Goal: Use online tool/utility: Utilize a website feature to perform a specific function

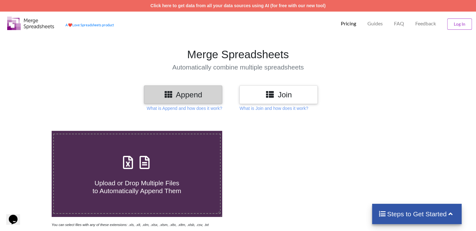
click at [168, 91] on icon at bounding box center [168, 94] width 9 height 8
click at [160, 163] on div "Upload or Drop Multiple Files to Automatically Append Them" at bounding box center [137, 174] width 166 height 42
click at [33, 131] on input "Upload or Drop Multiple Files to Automatically Append Them" at bounding box center [33, 131] width 0 height 0
type input "C:\fakepath\დისტრიბუცია - Copy.xlsx"
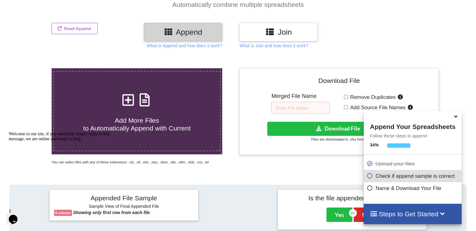
scroll to position [89, 0]
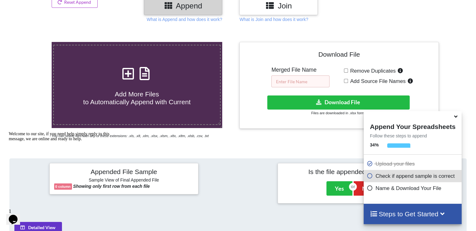
click at [290, 83] on input "text" at bounding box center [300, 81] width 58 height 12
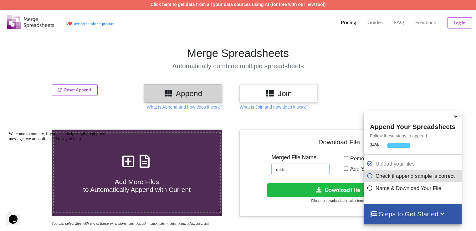
scroll to position [0, 0]
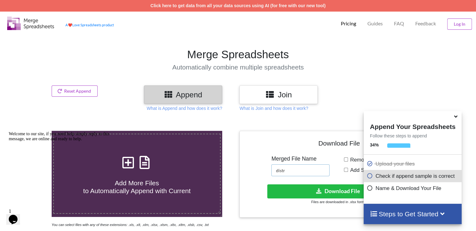
type input "distr"
click at [201, 94] on h3 "Append" at bounding box center [183, 94] width 69 height 9
click at [282, 96] on h3 "Join" at bounding box center [278, 94] width 69 height 9
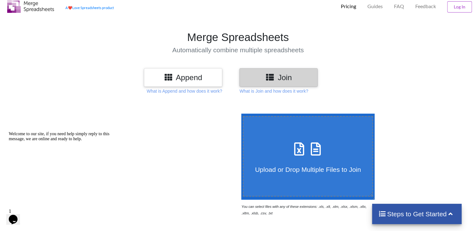
scroll to position [31, 0]
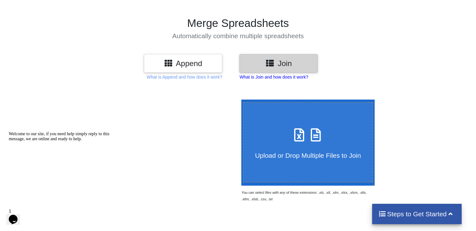
click at [289, 78] on p "What is Join and how does it work?" at bounding box center [273, 77] width 69 height 6
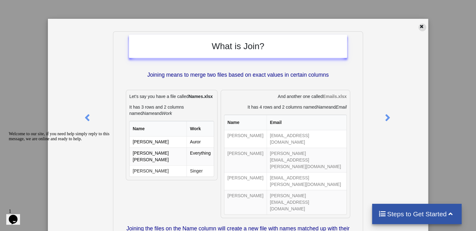
click at [420, 27] on icon at bounding box center [421, 25] width 5 height 4
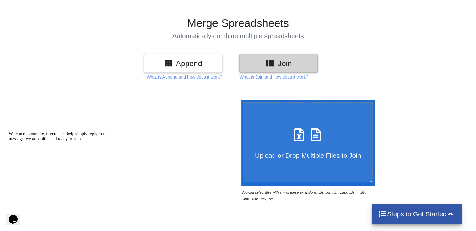
click at [184, 65] on h3 "Append" at bounding box center [183, 63] width 69 height 9
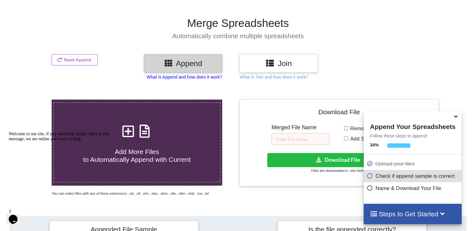
click at [183, 77] on p "What is Append and how does it work?" at bounding box center [184, 77] width 75 height 6
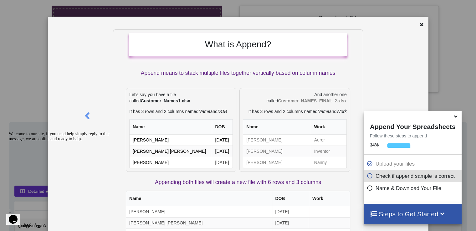
scroll to position [0, 0]
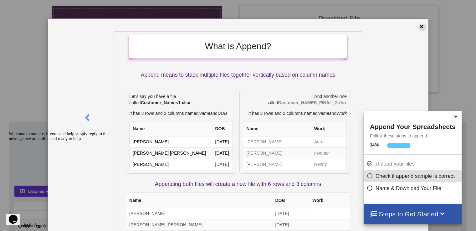
click at [419, 26] on icon at bounding box center [421, 25] width 5 height 4
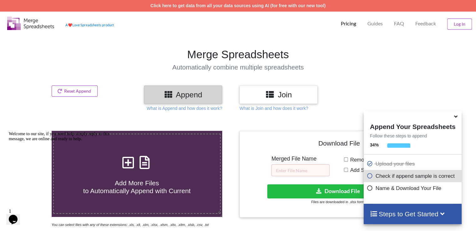
click at [154, 153] on div "Add More Files to Automatically Append with Current" at bounding box center [137, 174] width 166 height 42
click at [33, 131] on input "Add More Files to Automatically Append with Current" at bounding box center [33, 131] width 0 height 0
type input "C:\fakepath\დისტრიბუცია.xlsx"
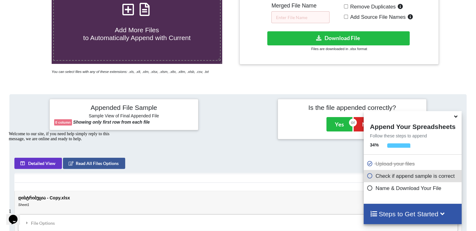
scroll to position [90, 0]
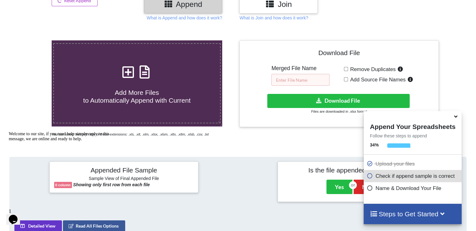
click at [287, 82] on input "text" at bounding box center [300, 80] width 58 height 12
type input "disrt"
click at [347, 79] on input "Add Source File Names" at bounding box center [346, 79] width 4 height 4
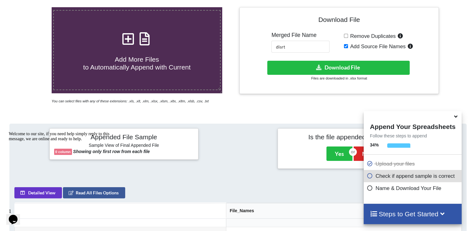
scroll to position [122, 0]
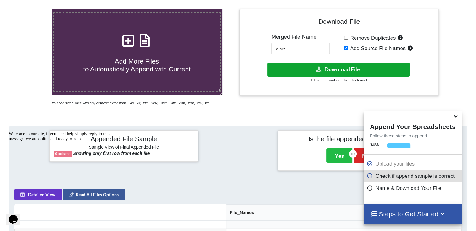
click at [332, 66] on button "Download File" at bounding box center [338, 70] width 142 height 14
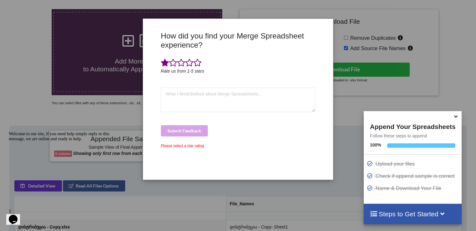
click at [165, 64] on span at bounding box center [165, 63] width 8 height 9
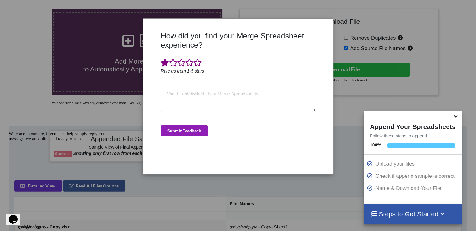
click at [179, 131] on button "Submit Feedback" at bounding box center [184, 130] width 47 height 11
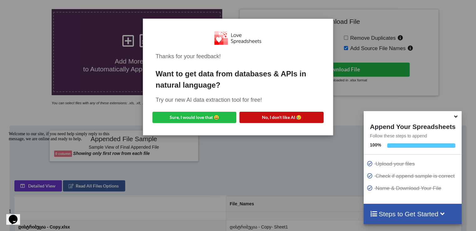
click at [292, 118] on button "No, I don't like AI 😥" at bounding box center [281, 117] width 84 height 11
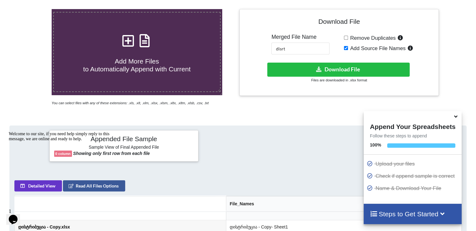
click at [346, 46] on input "Add Source File Names" at bounding box center [346, 48] width 4 height 4
checkbox input "false"
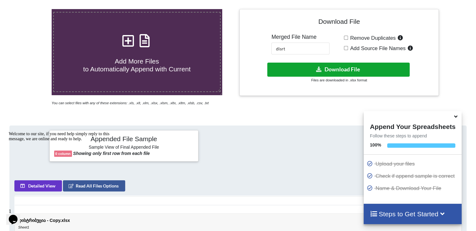
click at [379, 68] on button "Download File" at bounding box center [338, 70] width 142 height 14
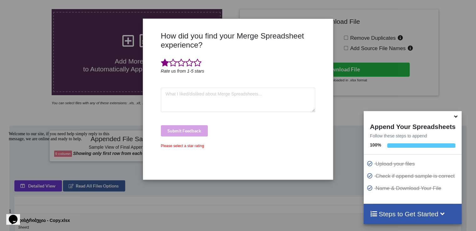
click at [164, 59] on span at bounding box center [165, 63] width 8 height 9
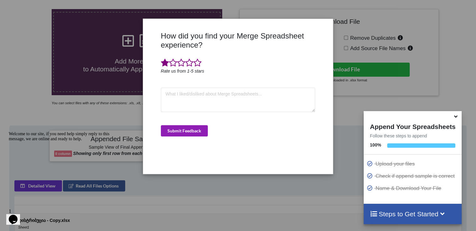
click at [174, 129] on button "Submit Feedback" at bounding box center [184, 130] width 47 height 11
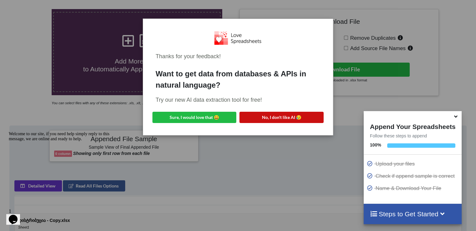
click at [278, 118] on button "No, I don't like AI 😥" at bounding box center [281, 117] width 84 height 11
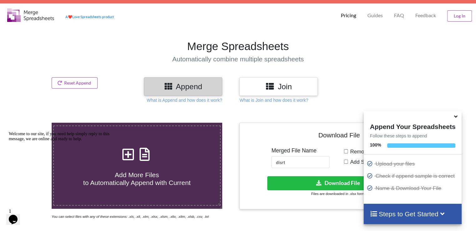
scroll to position [0, 0]
